Goal: Information Seeking & Learning: Compare options

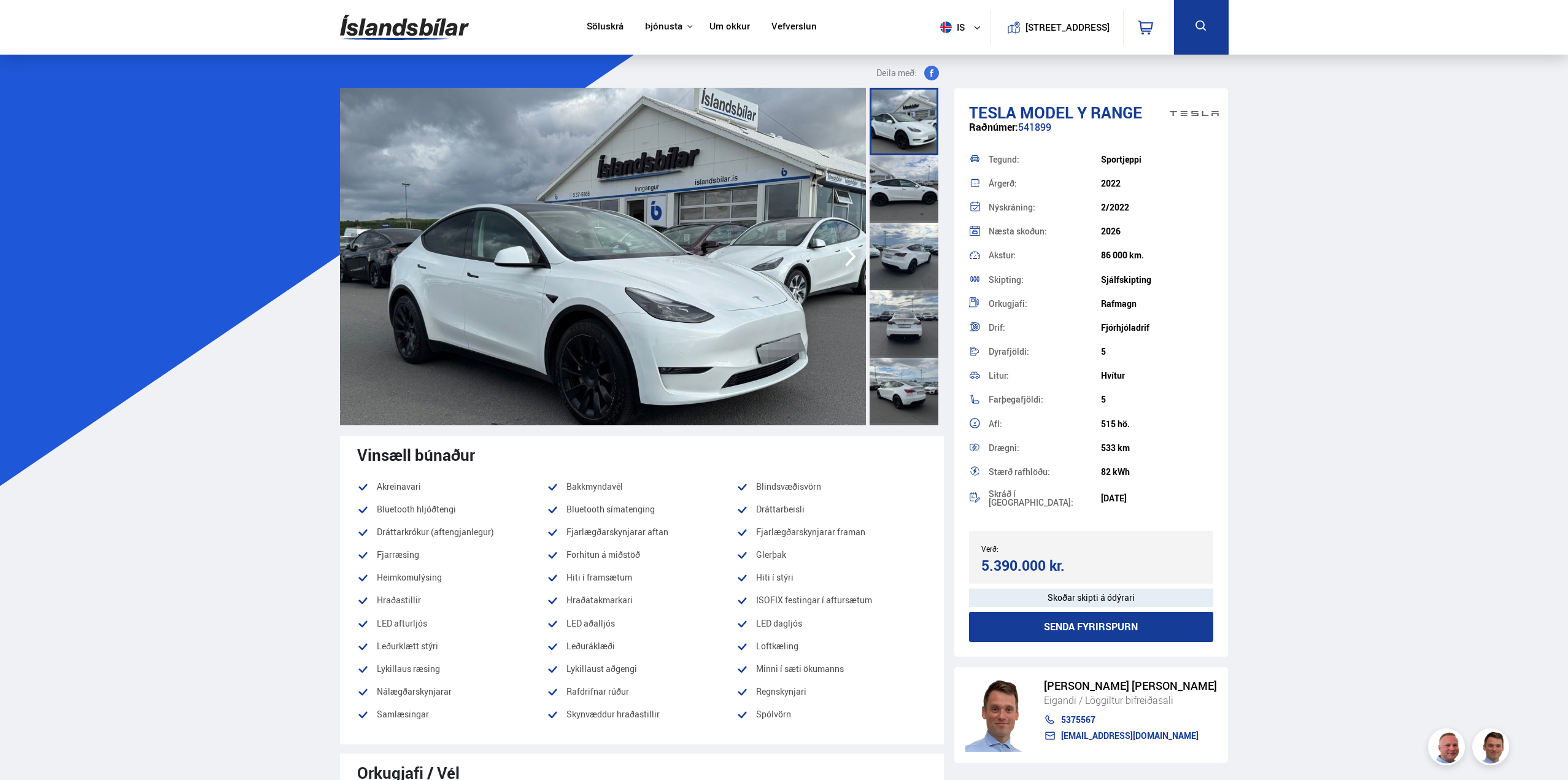
click at [740, 24] on link "Um okkur" at bounding box center [730, 27] width 40 height 13
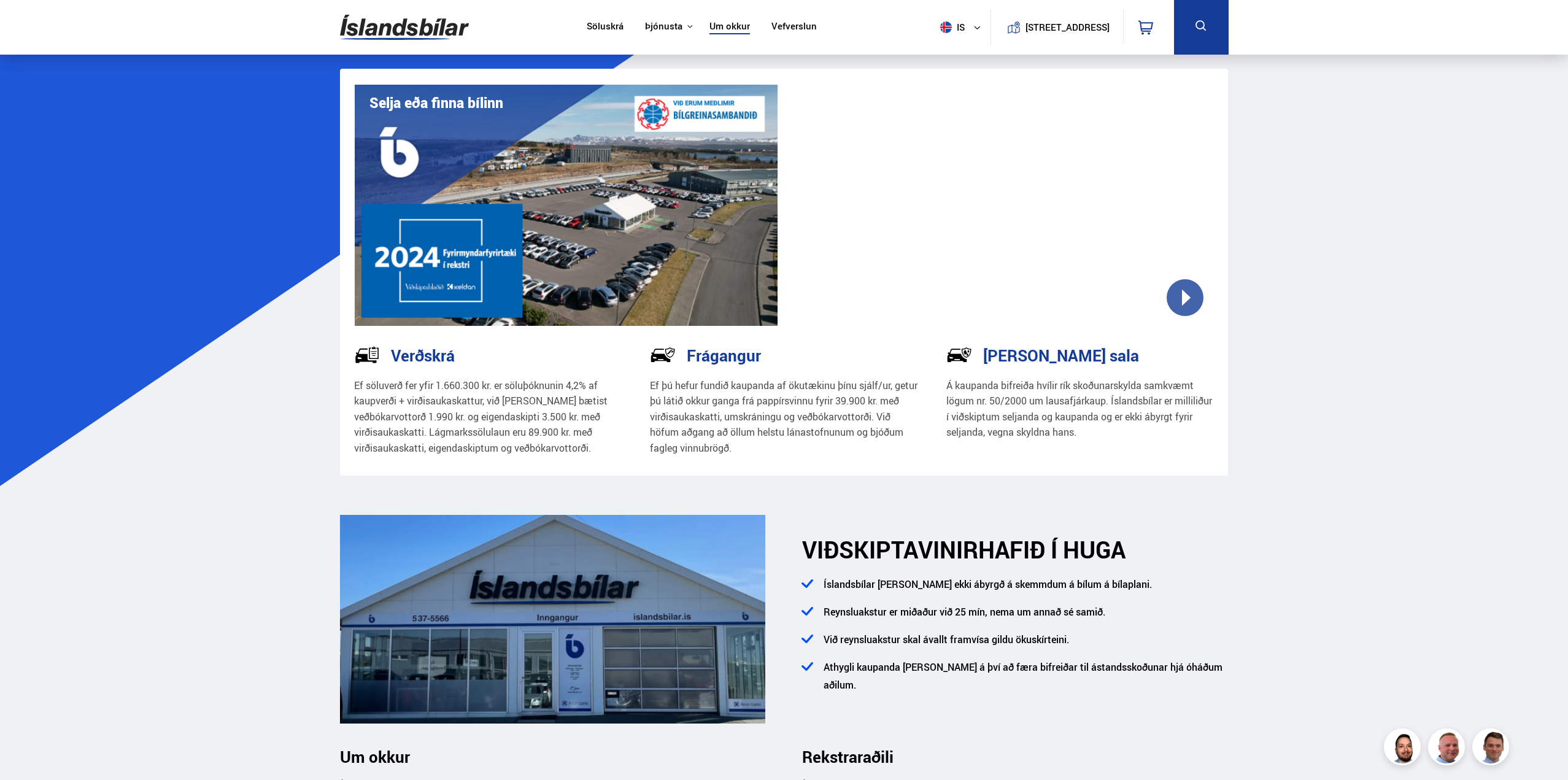
click at [778, 25] on link "Vefverslun" at bounding box center [794, 27] width 45 height 13
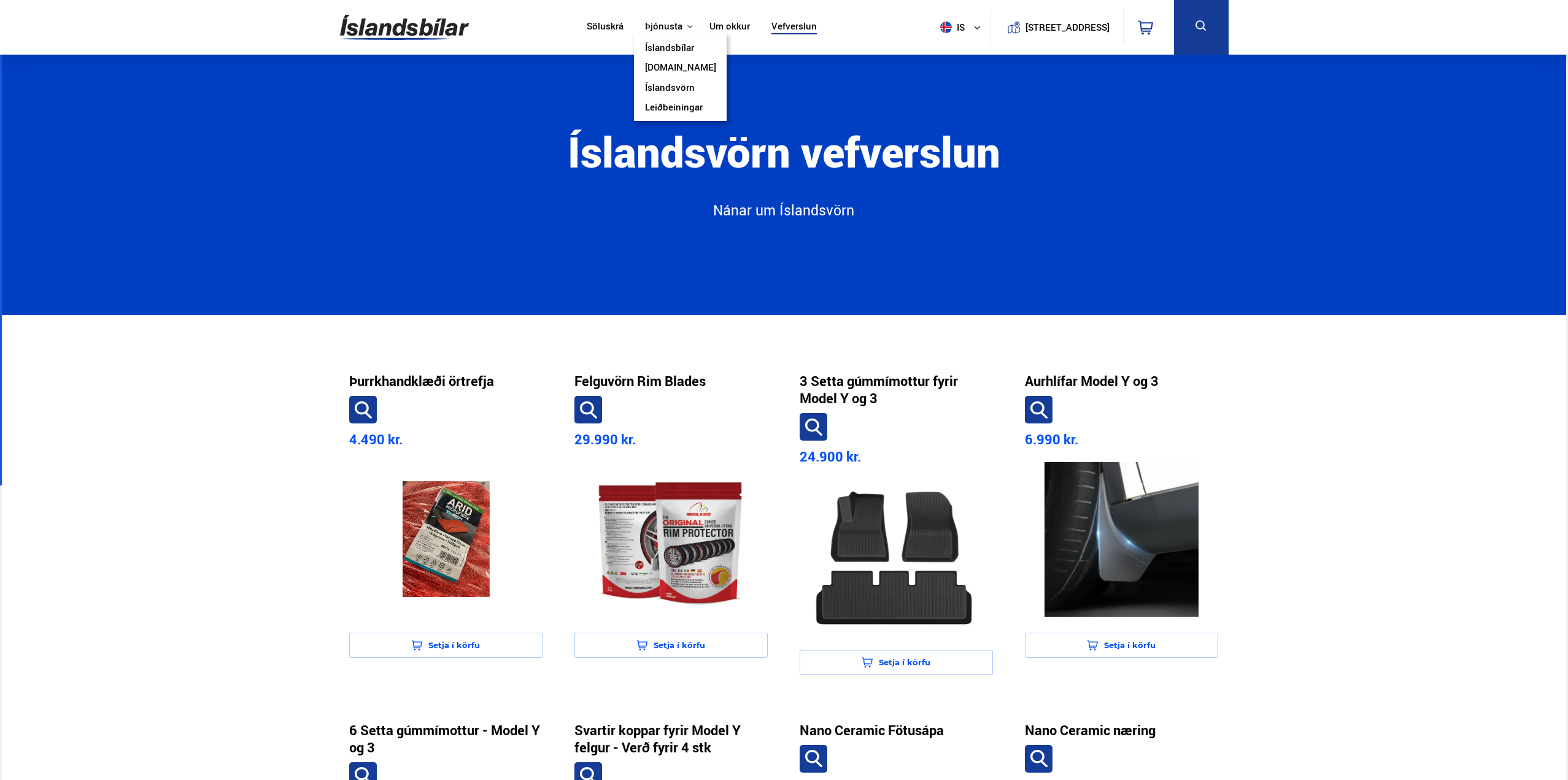
click at [685, 49] on link "Íslandsbílar" at bounding box center [670, 48] width 49 height 13
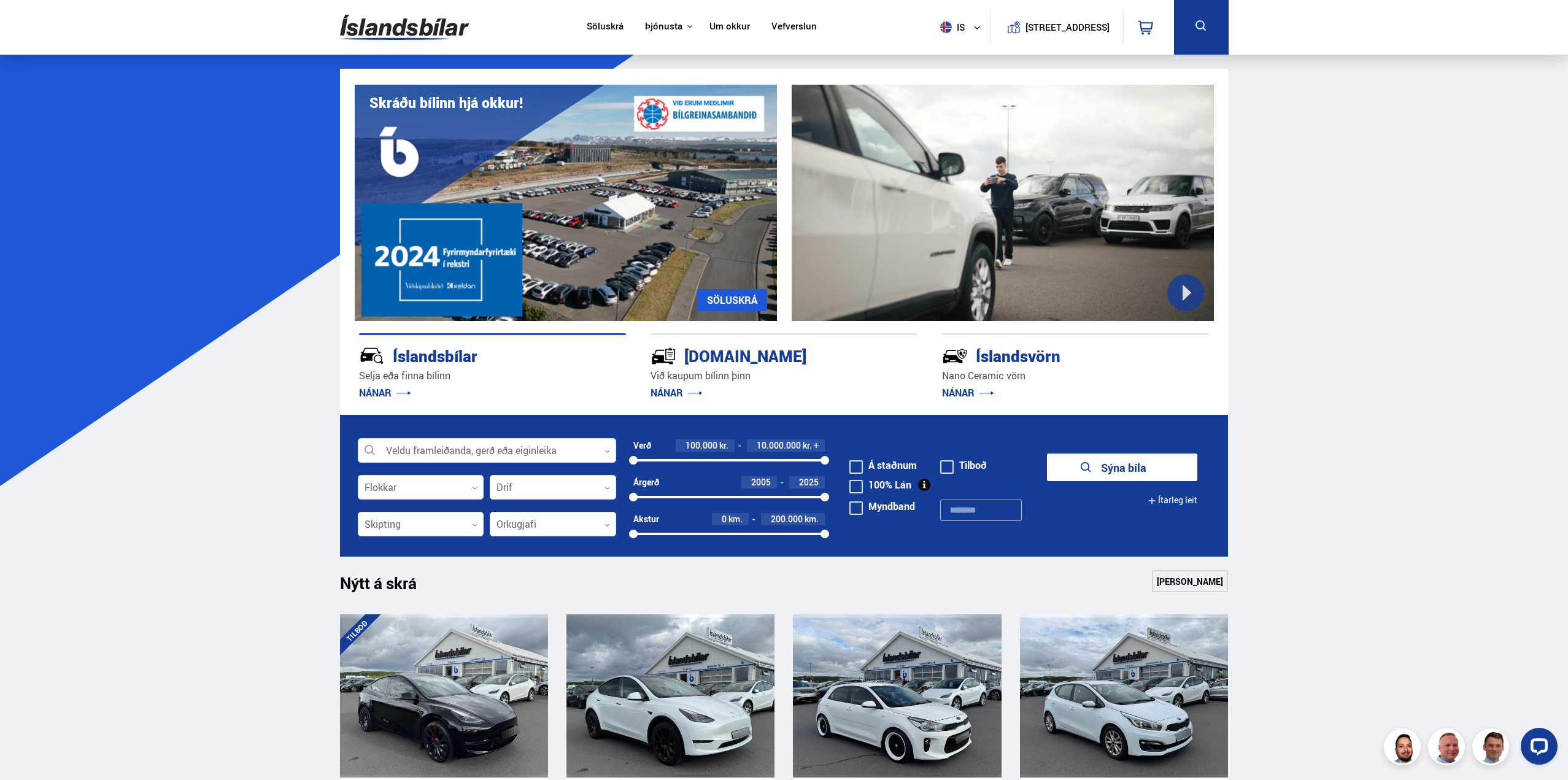
click at [1031, 29] on button "[STREET_ADDRESS]" at bounding box center [1068, 27] width 75 height 11
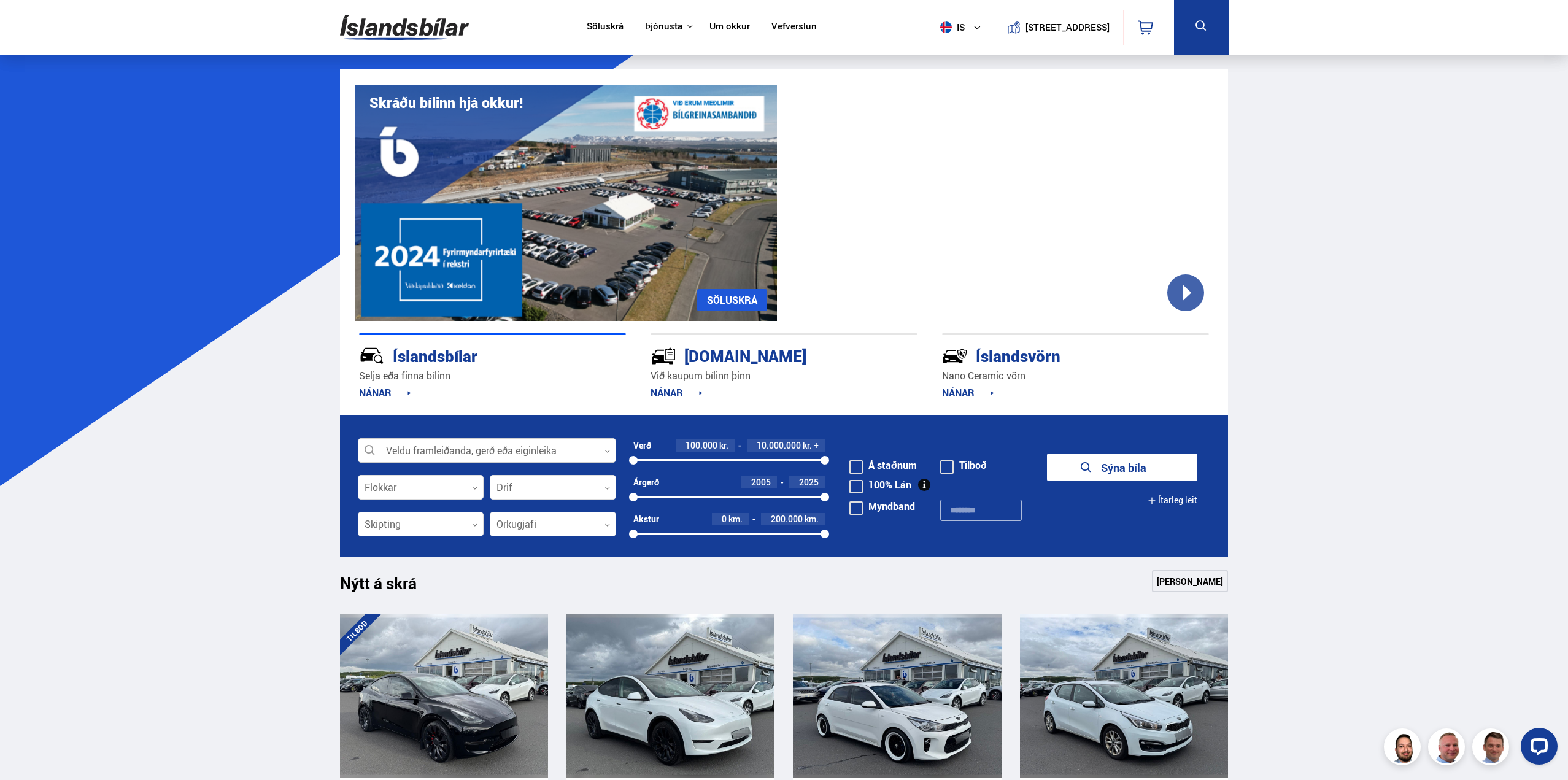
click at [606, 452] on icon at bounding box center [607, 451] width 5 height 5
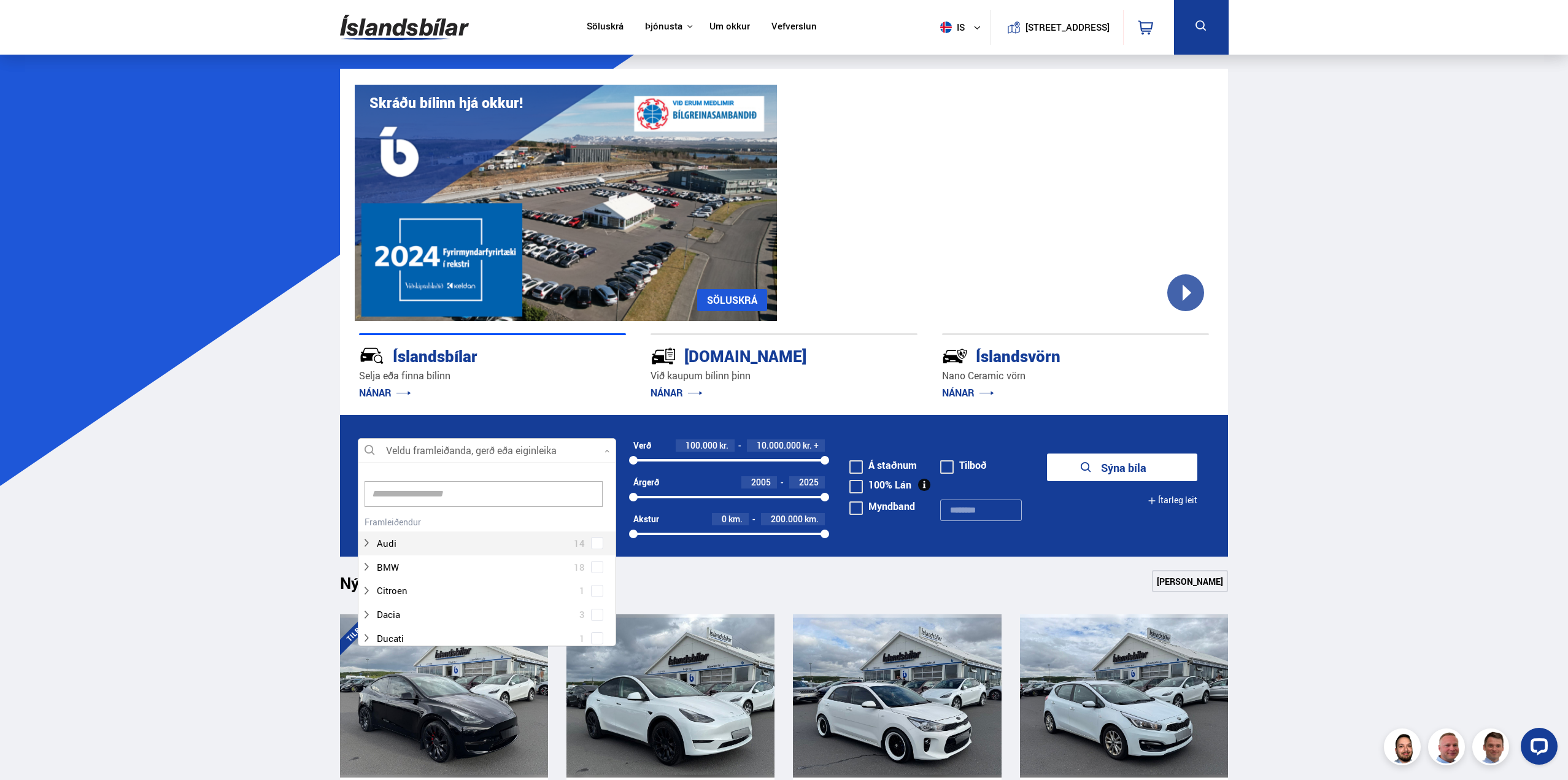
click at [419, 522] on div "Audi 14" at bounding box center [487, 535] width 257 height 42
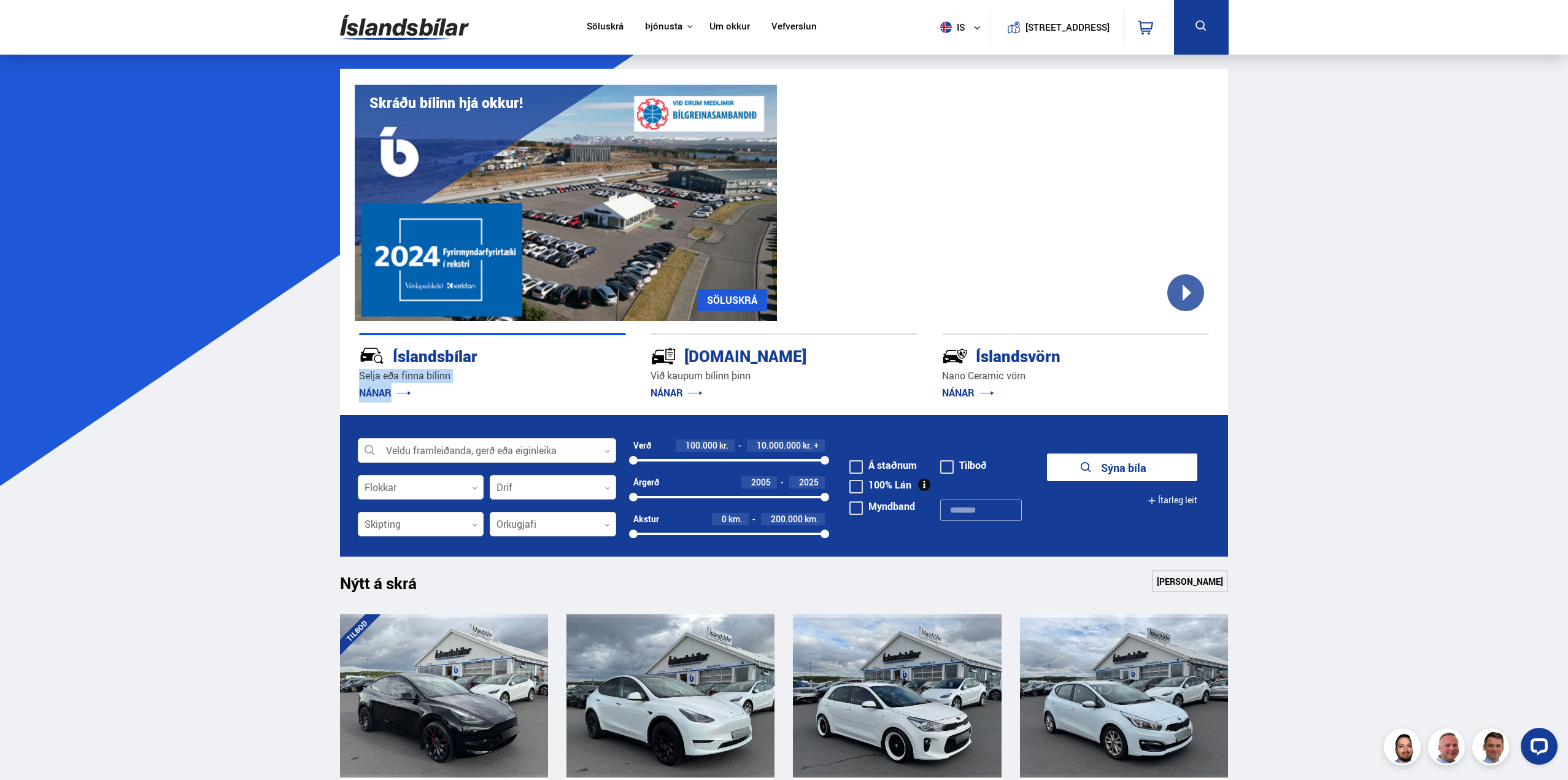
click at [587, 401] on div "Íslandsbílar [PERSON_NAME] finna bílinn NÁNAR [DOMAIN_NAME] Við kaupum bílinn þ…" at bounding box center [785, 368] width 889 height 94
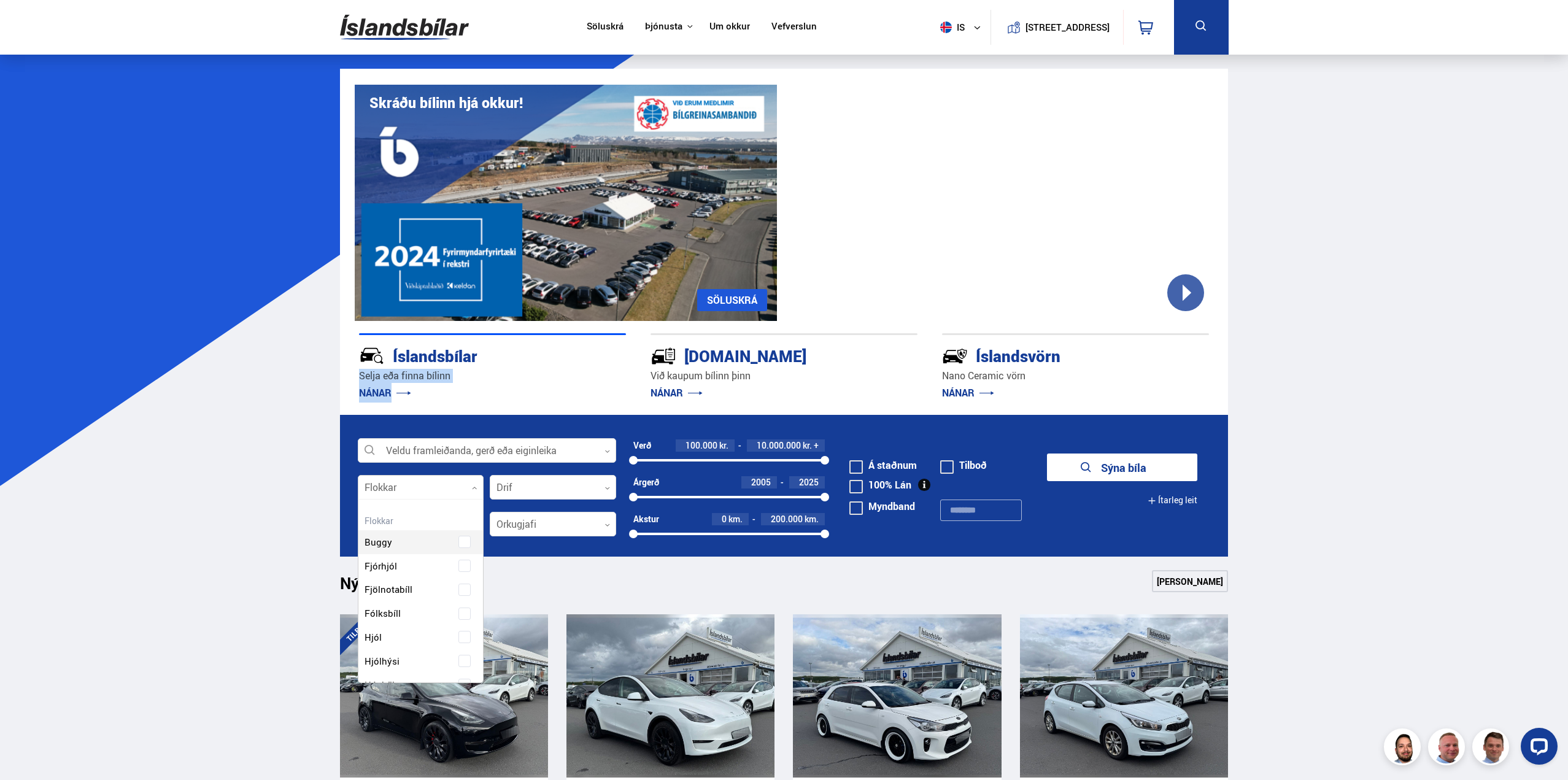
click at [474, 489] on icon at bounding box center [475, 488] width 5 height 5
click at [460, 614] on div "Buggy Fjórhjól Fjölnotabíll Fólksbíll Hjól Hjólhýsi Húsbíll Jeppi Pallbíll Send…" at bounding box center [421, 736] width 125 height 447
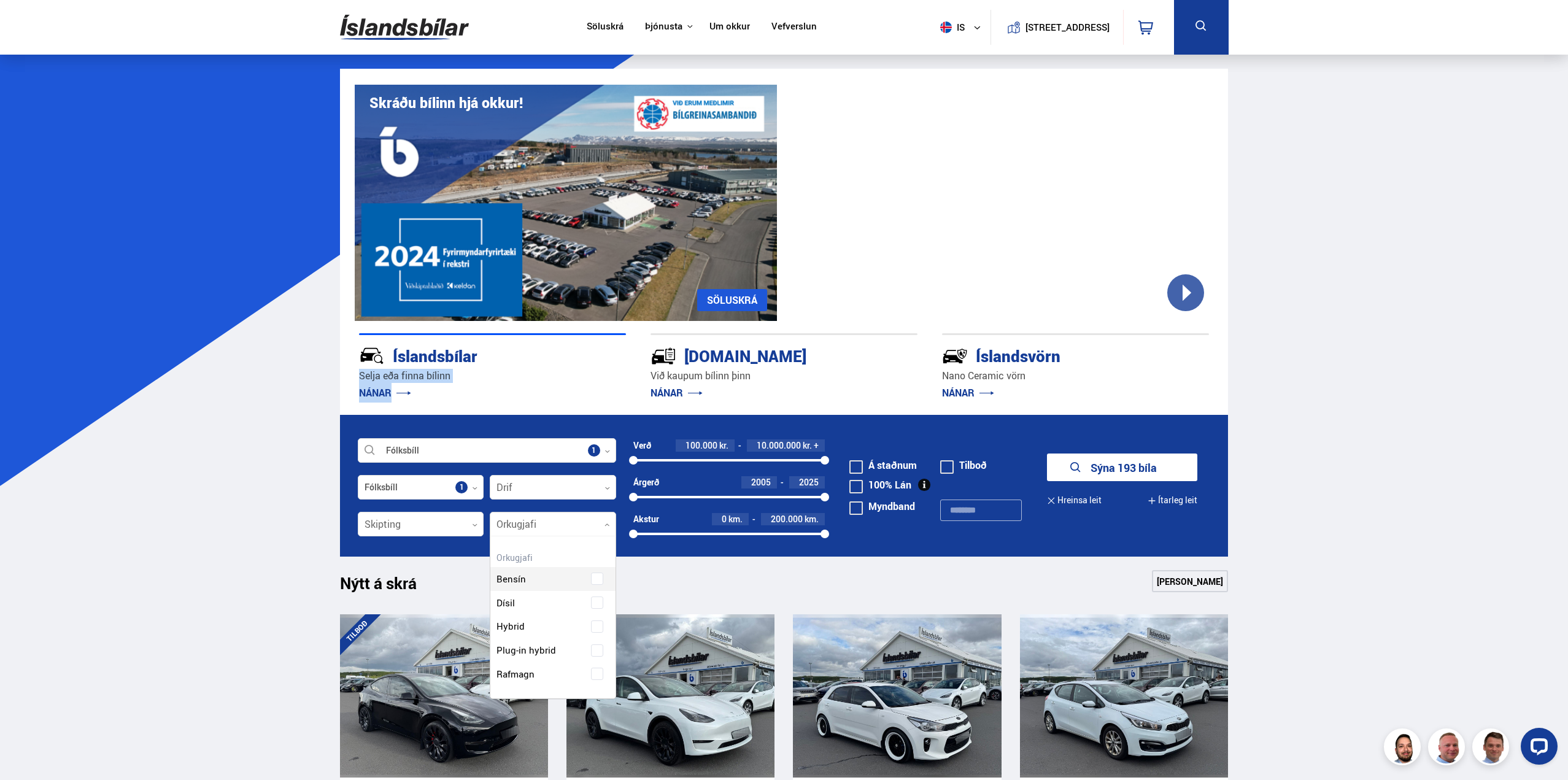
click at [604, 525] on div at bounding box center [553, 525] width 127 height 25
click at [514, 604] on div "Bensín Dísil Hybrid Plug-in hybrid Rafmagn" at bounding box center [553, 641] width 125 height 137
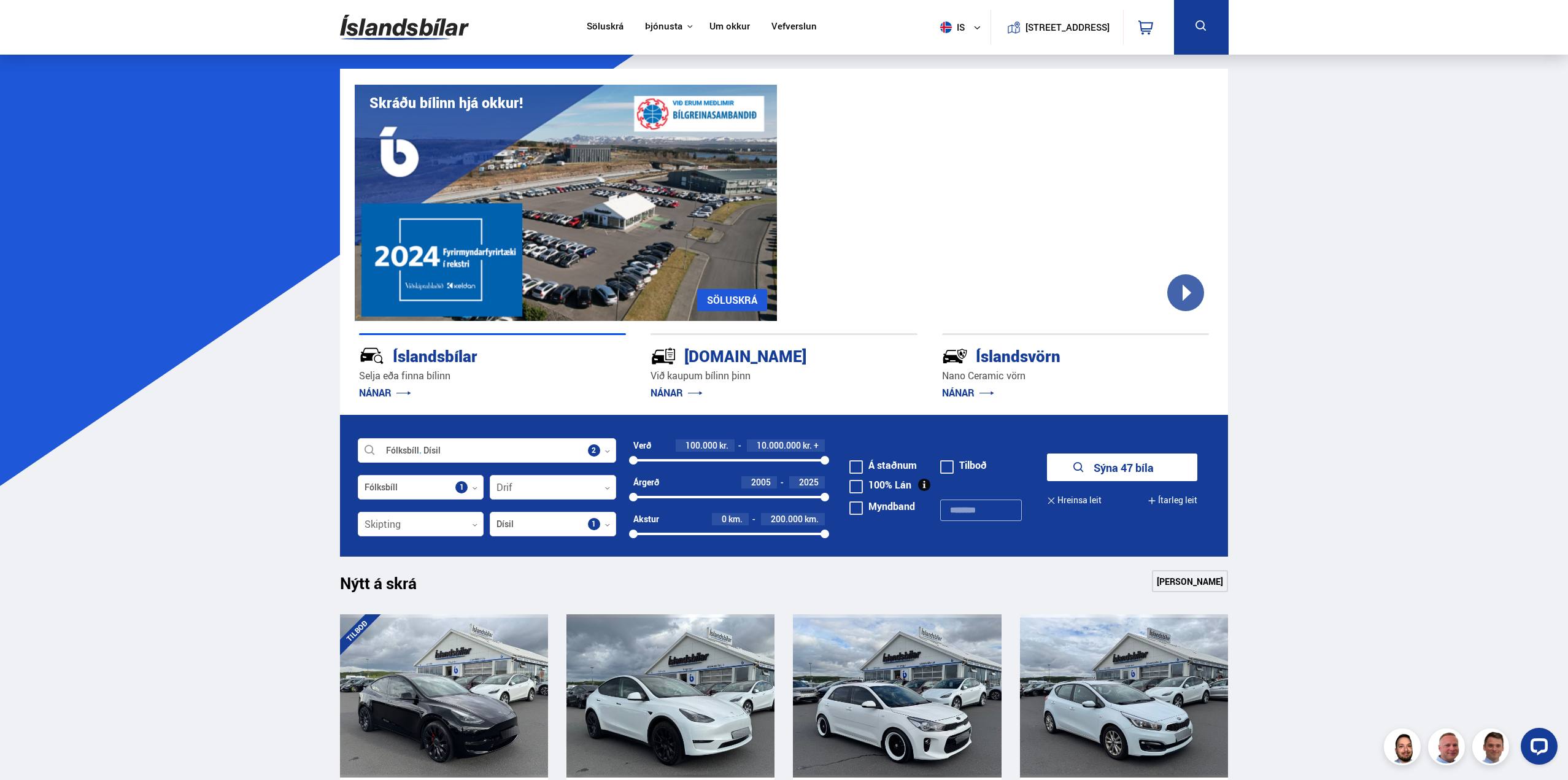
click at [890, 527] on div "Myndband" at bounding box center [895, 517] width 91 height 38
click at [1108, 465] on button "Sýna 47 bíla" at bounding box center [1122, 468] width 151 height 28
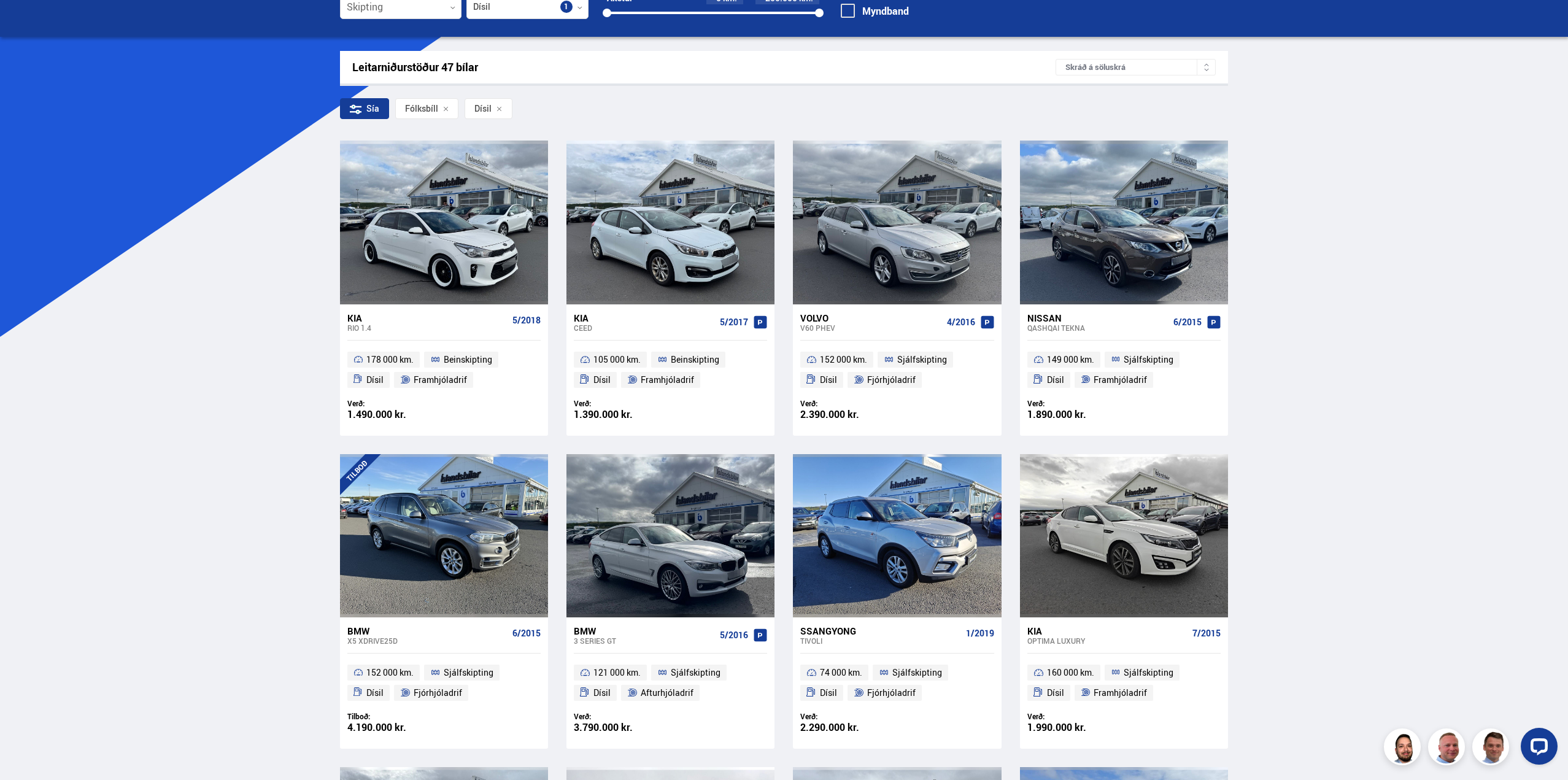
scroll to position [123, 0]
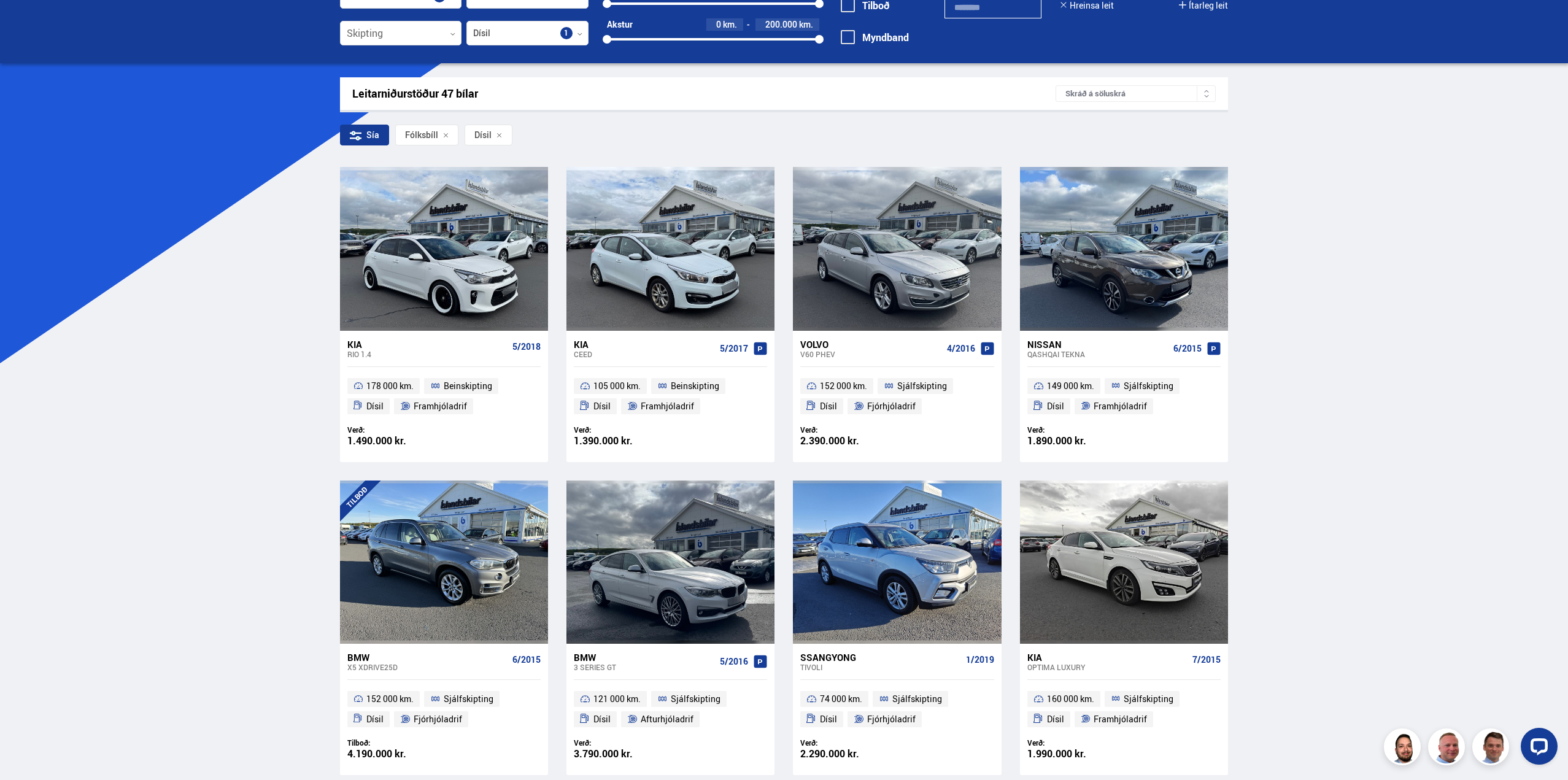
click at [358, 135] on icon at bounding box center [356, 135] width 12 height 12
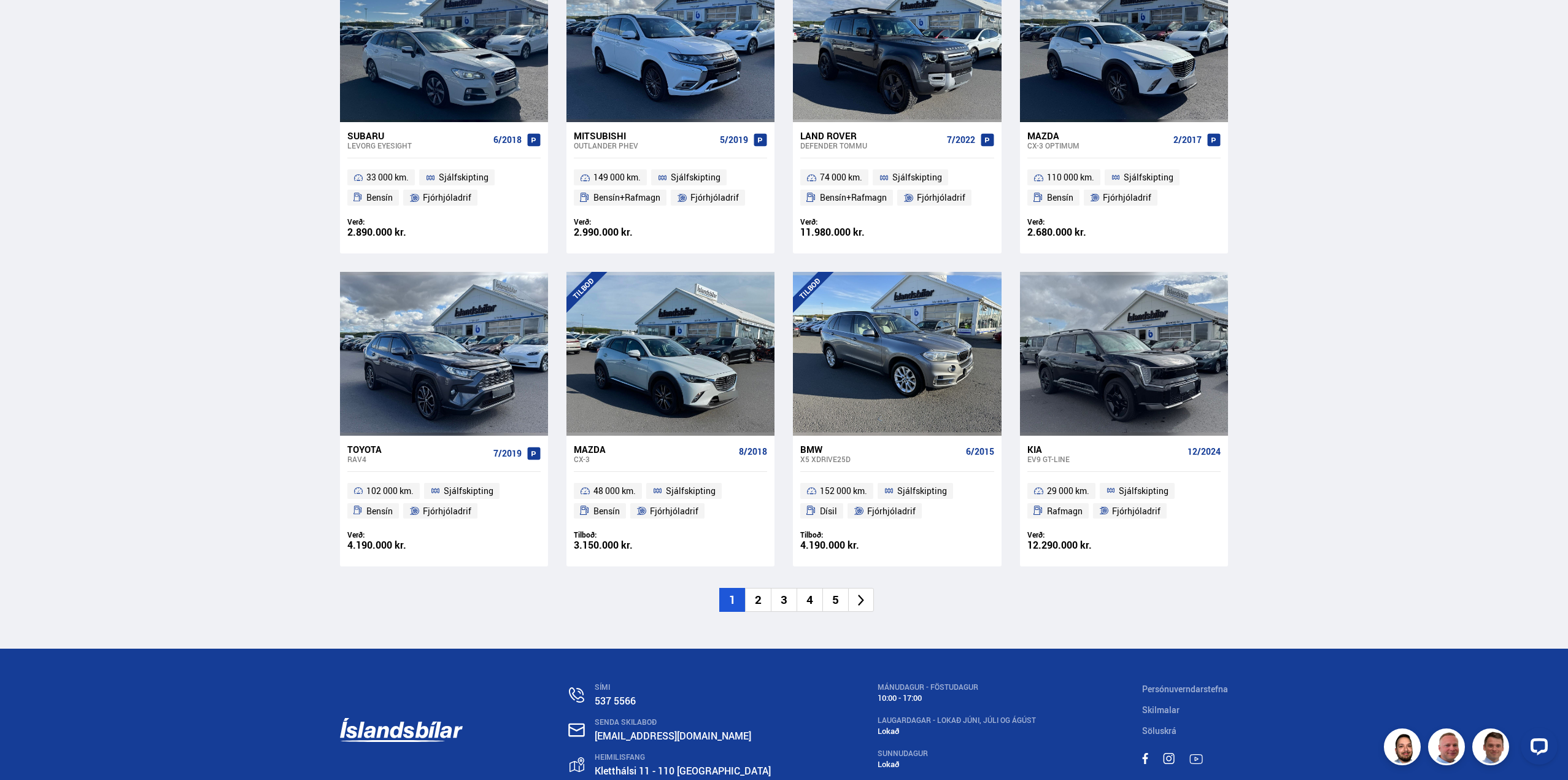
scroll to position [1596, 0]
